Goal: Information Seeking & Learning: Learn about a topic

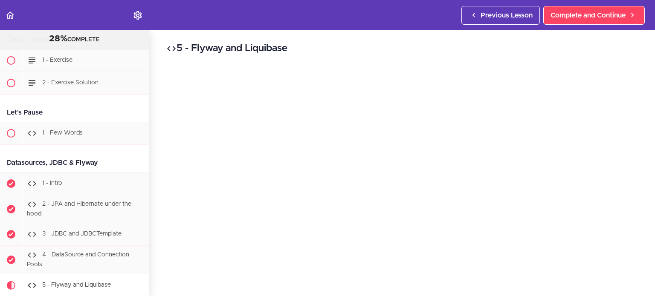
scroll to position [2837, 0]
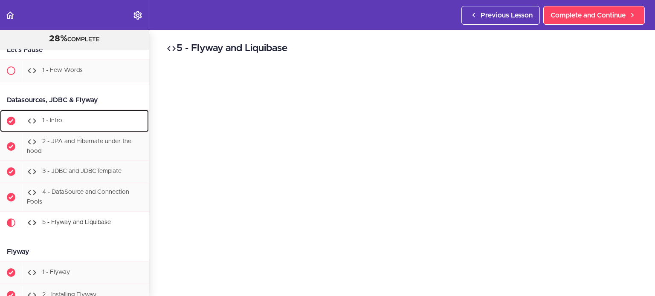
click at [57, 124] on div "1 - Intro" at bounding box center [85, 121] width 127 height 19
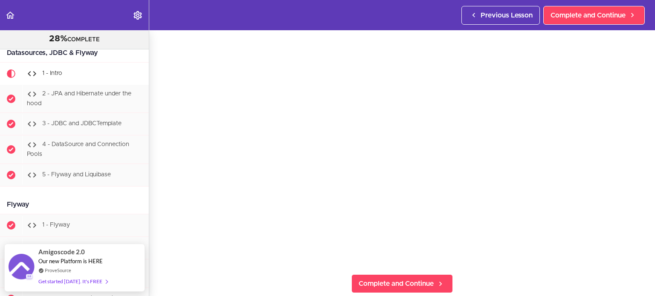
scroll to position [74, 0]
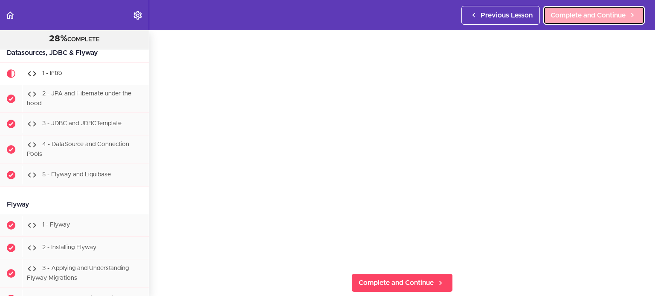
click at [574, 14] on span "Complete and Continue" at bounding box center [587, 15] width 75 height 10
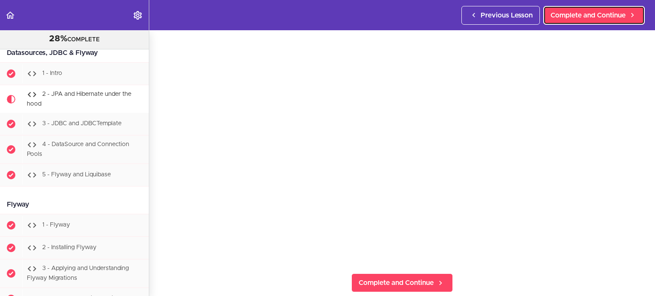
scroll to position [2907, 0]
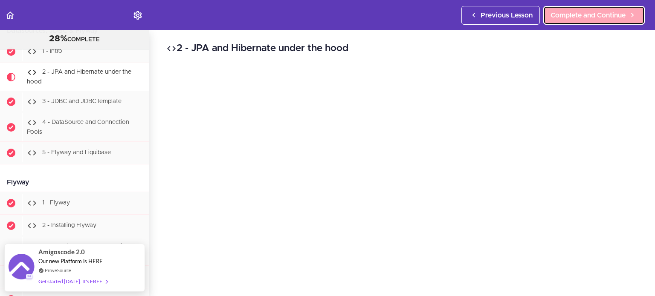
click at [574, 17] on span "Complete and Continue" at bounding box center [587, 15] width 75 height 10
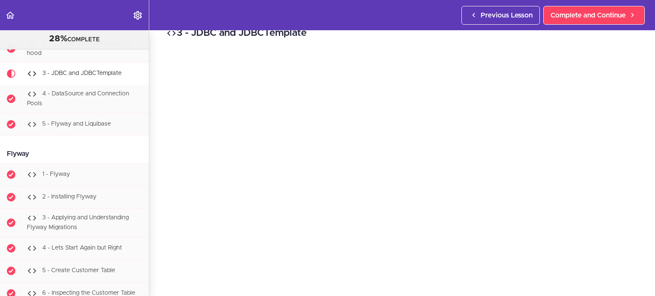
scroll to position [34, 0]
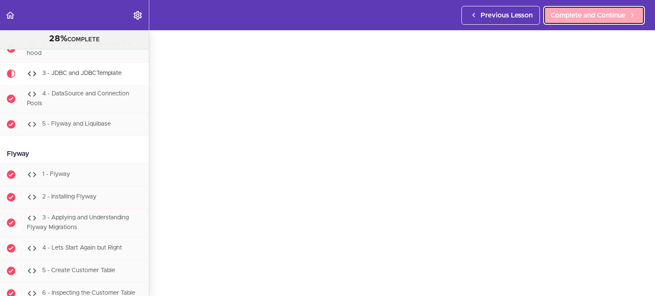
click at [593, 13] on span "Complete and Continue" at bounding box center [587, 15] width 75 height 10
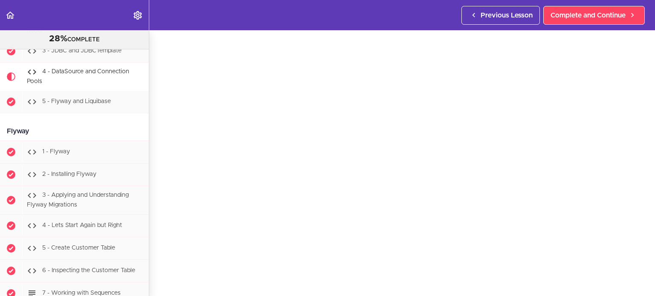
scroll to position [34, 0]
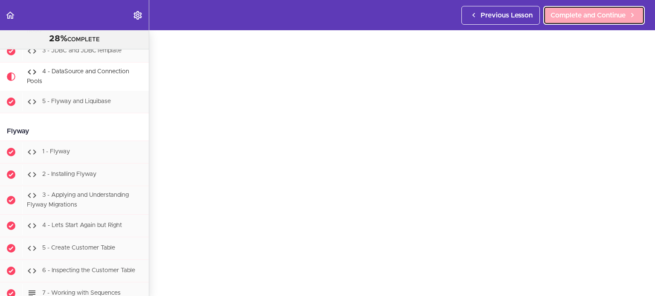
click at [580, 18] on span "Complete and Continue" at bounding box center [587, 15] width 75 height 10
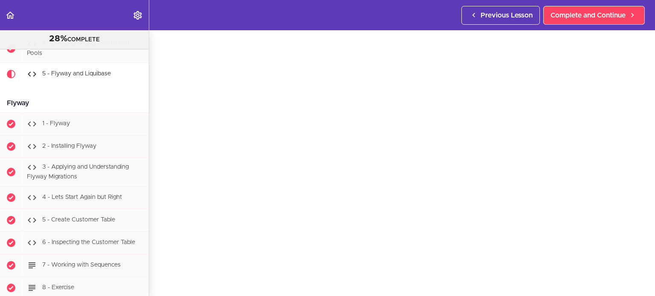
scroll to position [34, 0]
